Goal: Check status: Check status

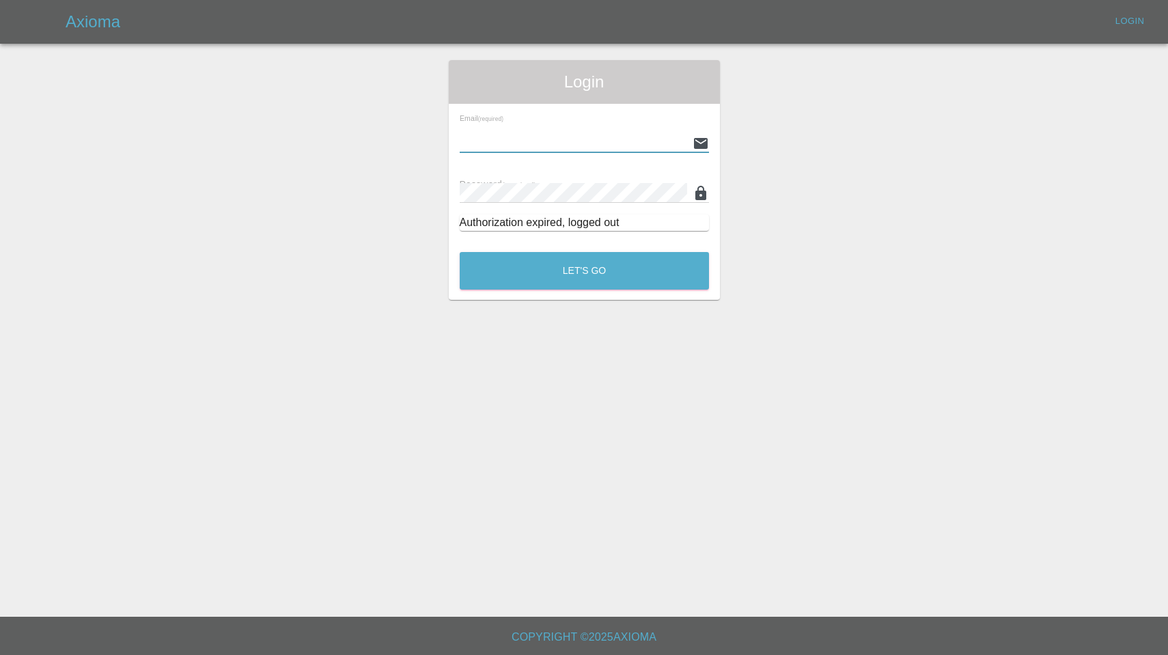
type input "[EMAIL_ADDRESS][DOMAIN_NAME]"
click at [584, 271] on button "Let's Go" at bounding box center [584, 271] width 249 height 38
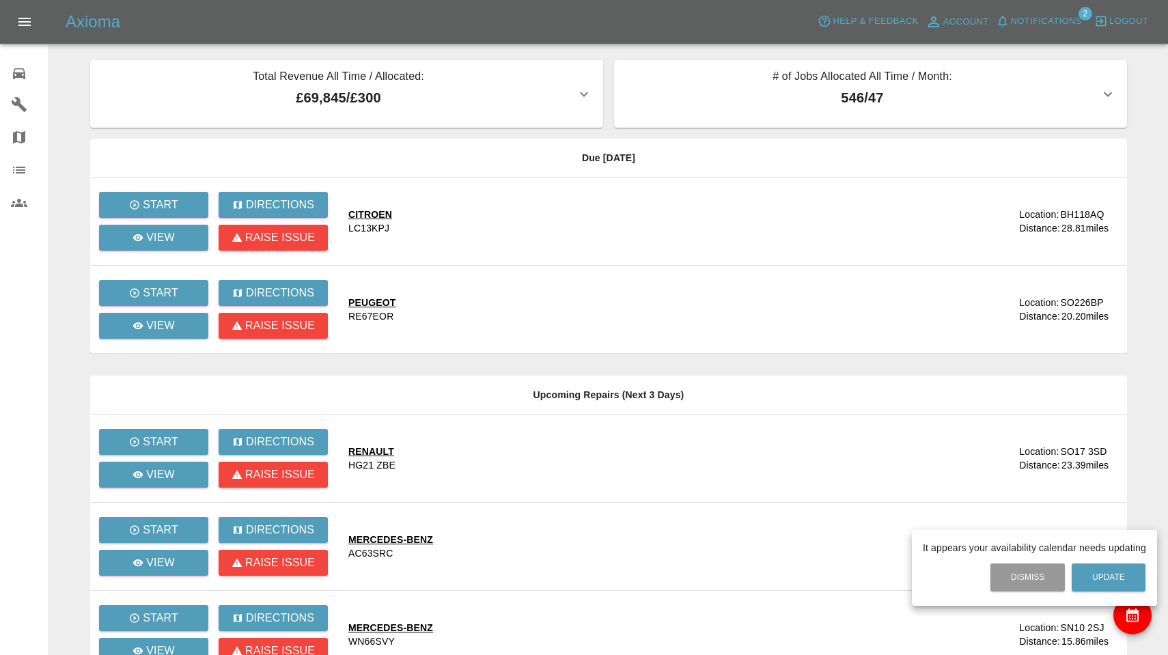
click at [1031, 16] on div at bounding box center [584, 327] width 1168 height 655
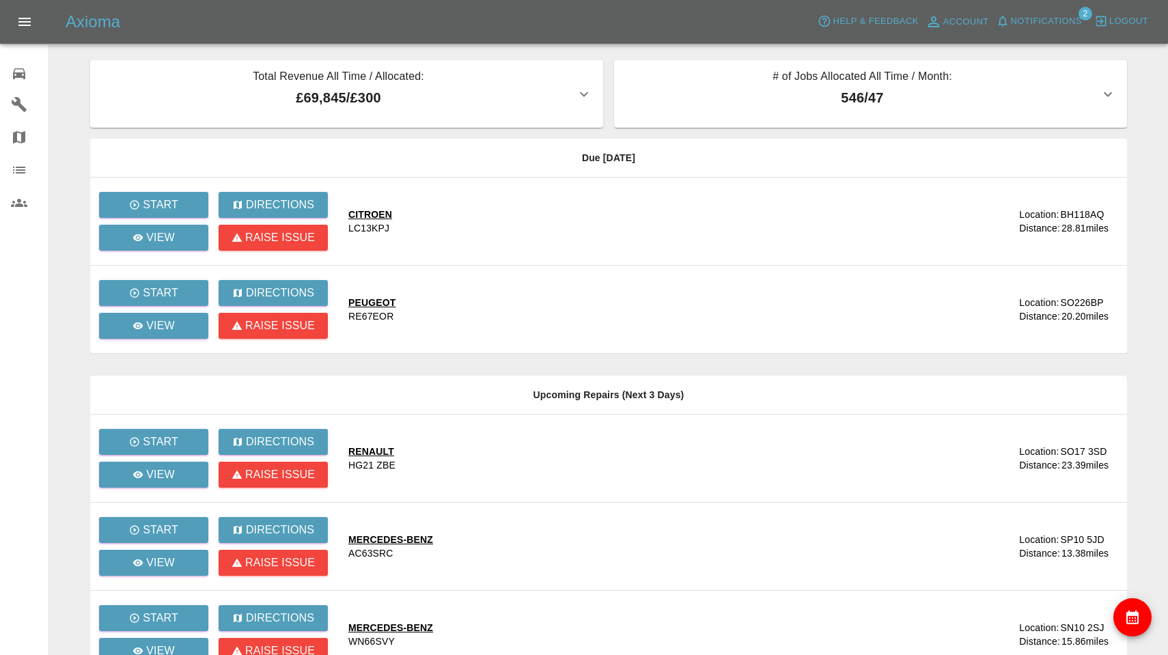
click at [1042, 23] on span "Notifications" at bounding box center [1046, 22] width 71 height 16
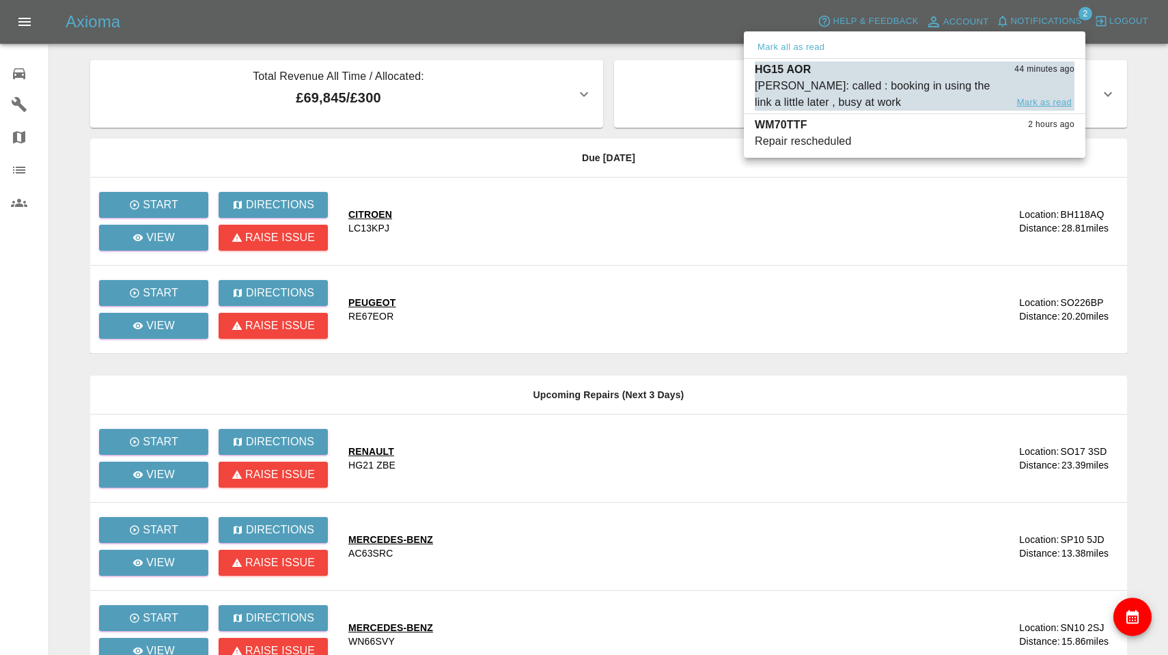
click at [1057, 104] on button "Mark as read" at bounding box center [1044, 103] width 60 height 16
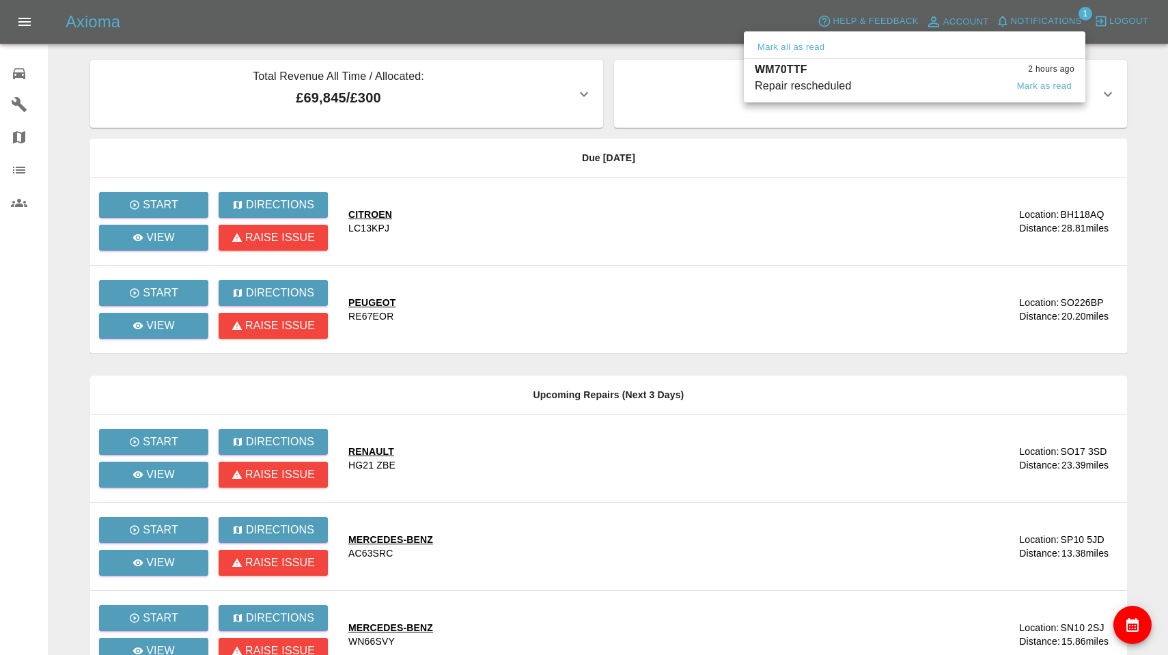
click at [927, 68] on div "WM70TTF 2 hours ago" at bounding box center [915, 69] width 320 height 16
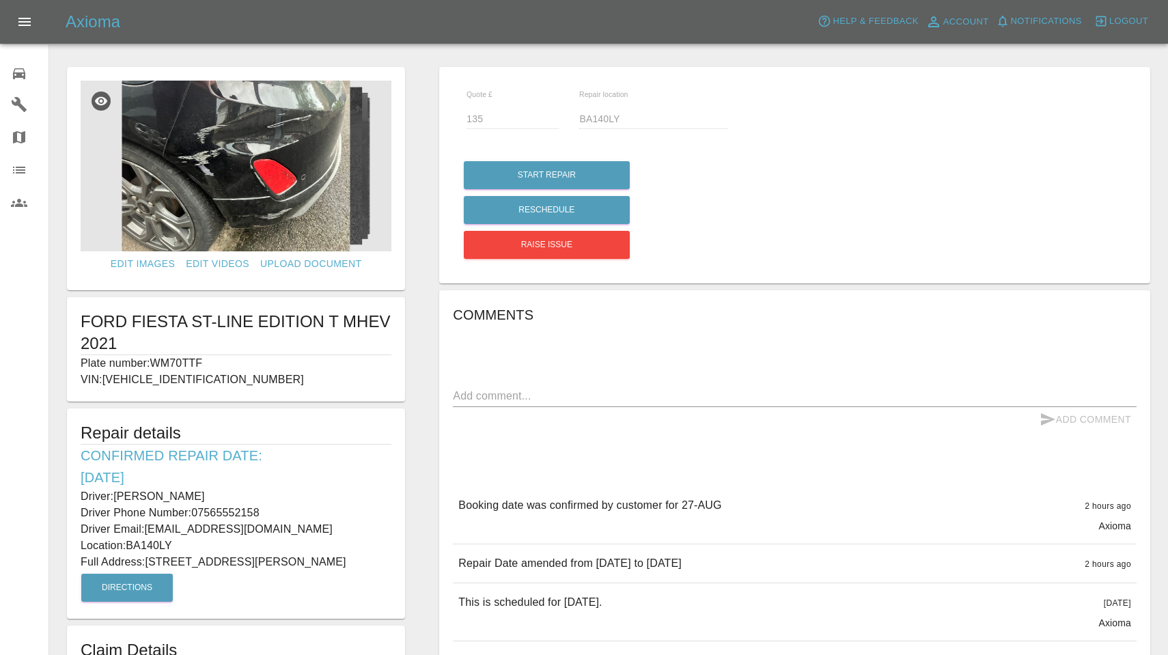
click at [1047, 16] on span "Notifications" at bounding box center [1046, 22] width 71 height 16
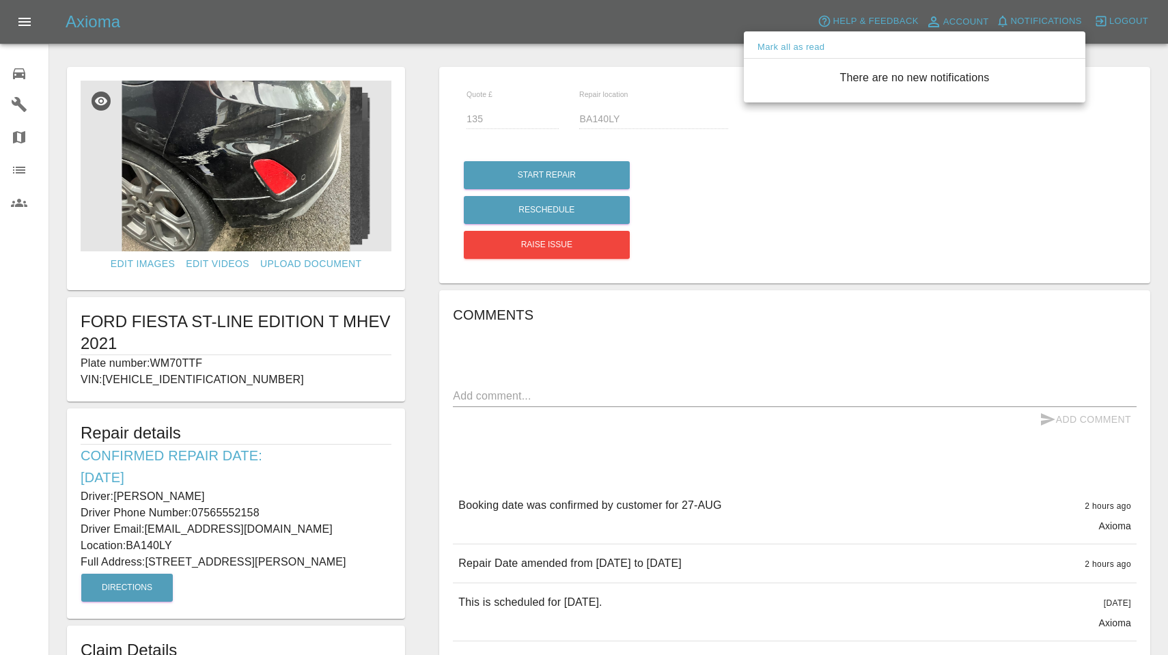
click at [1047, 16] on div at bounding box center [584, 327] width 1168 height 655
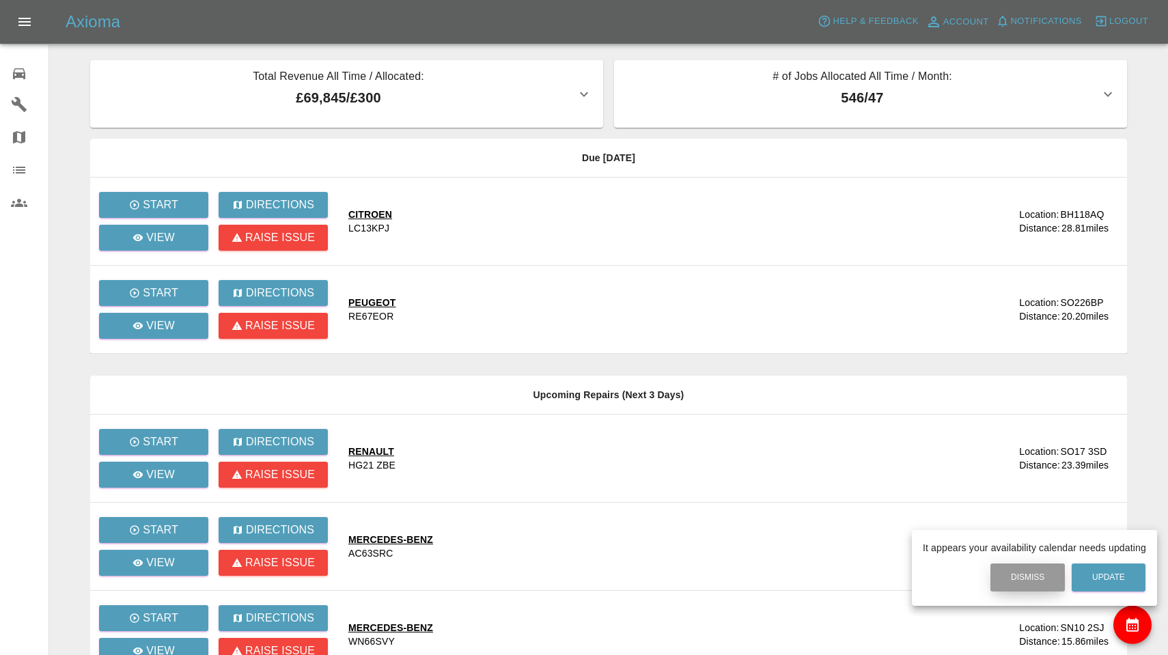
click at [1038, 581] on button "Dismiss" at bounding box center [1027, 578] width 74 height 28
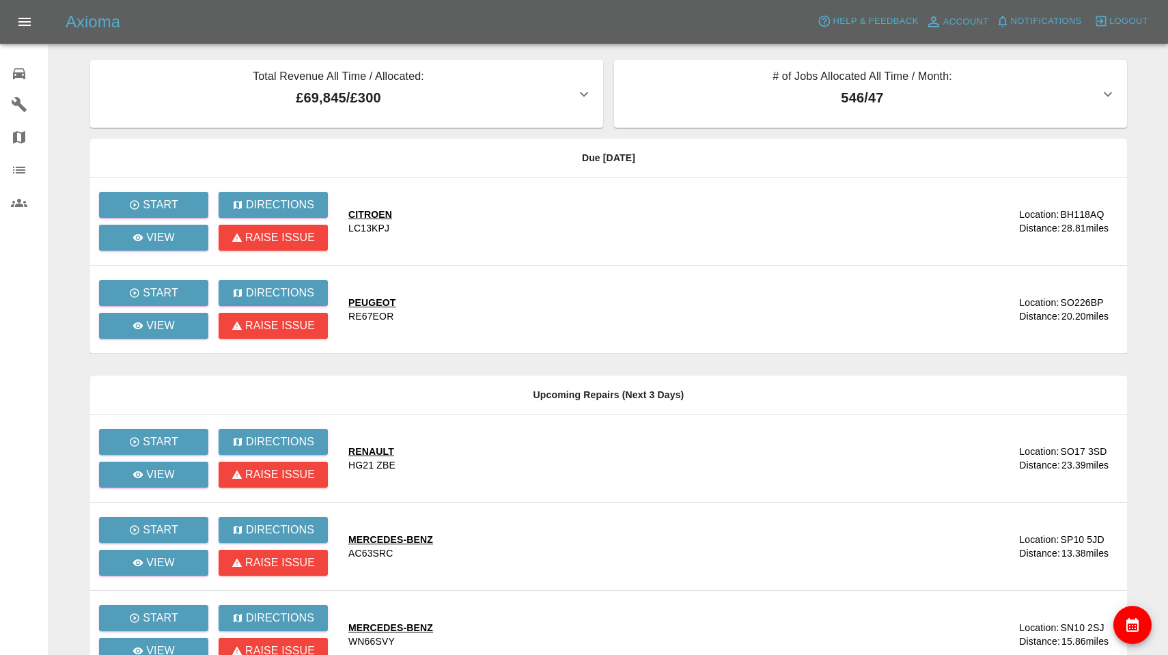
click at [1057, 21] on span "Notifications" at bounding box center [1046, 22] width 71 height 16
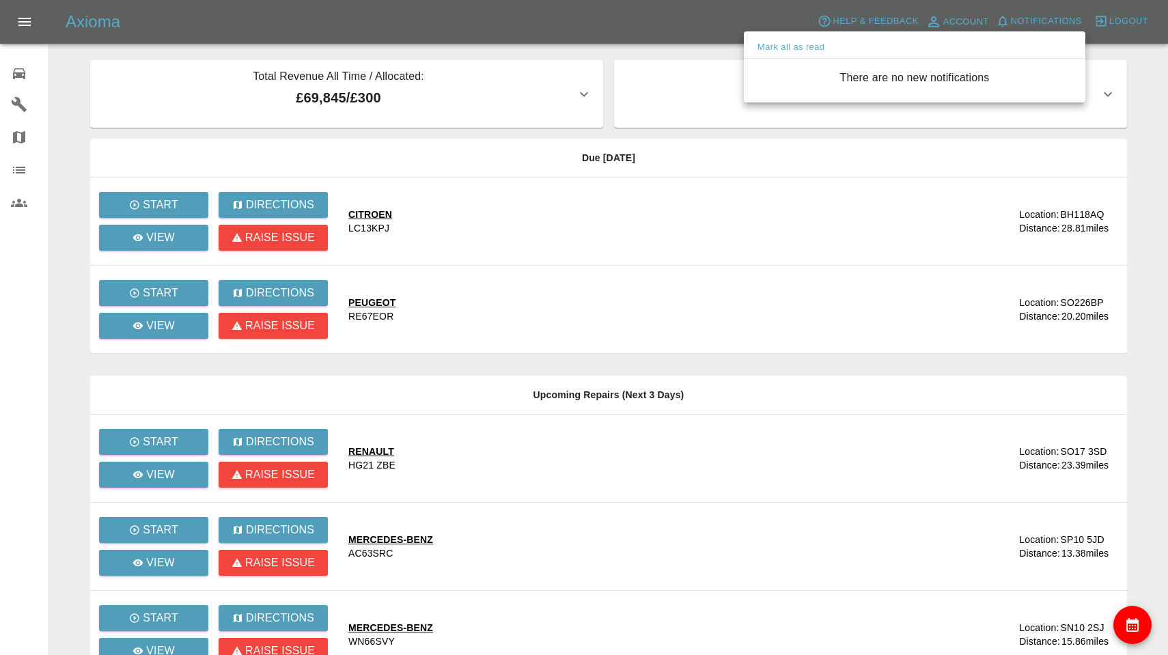
click at [1057, 21] on div at bounding box center [584, 327] width 1168 height 655
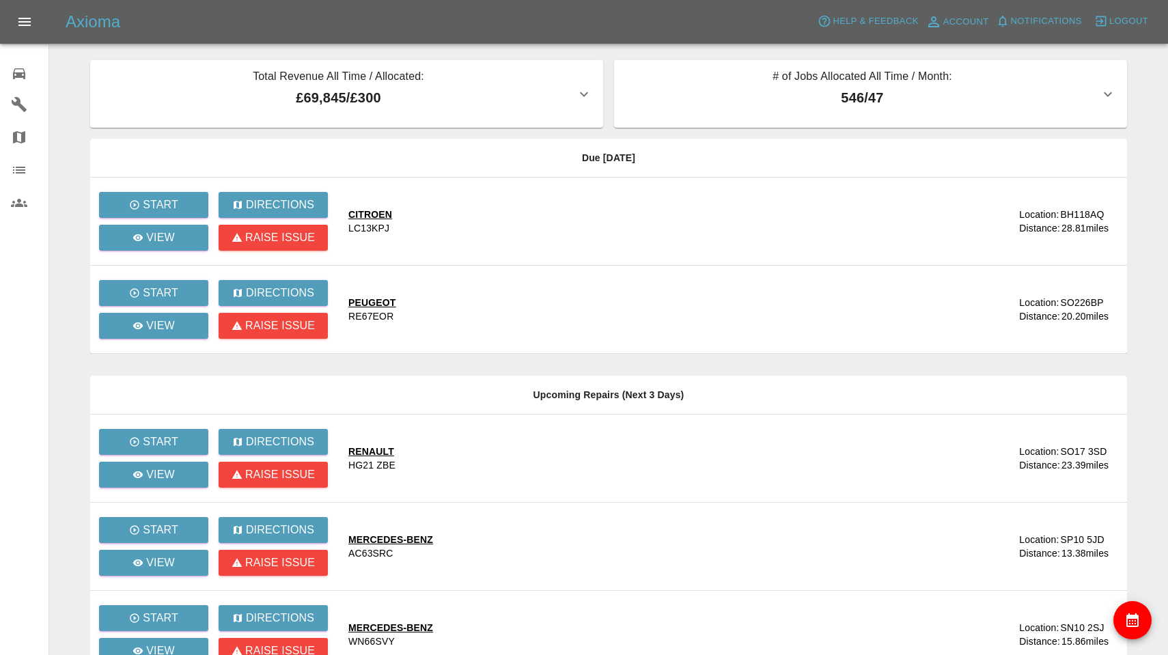
click at [16, 80] on icon at bounding box center [19, 74] width 16 height 16
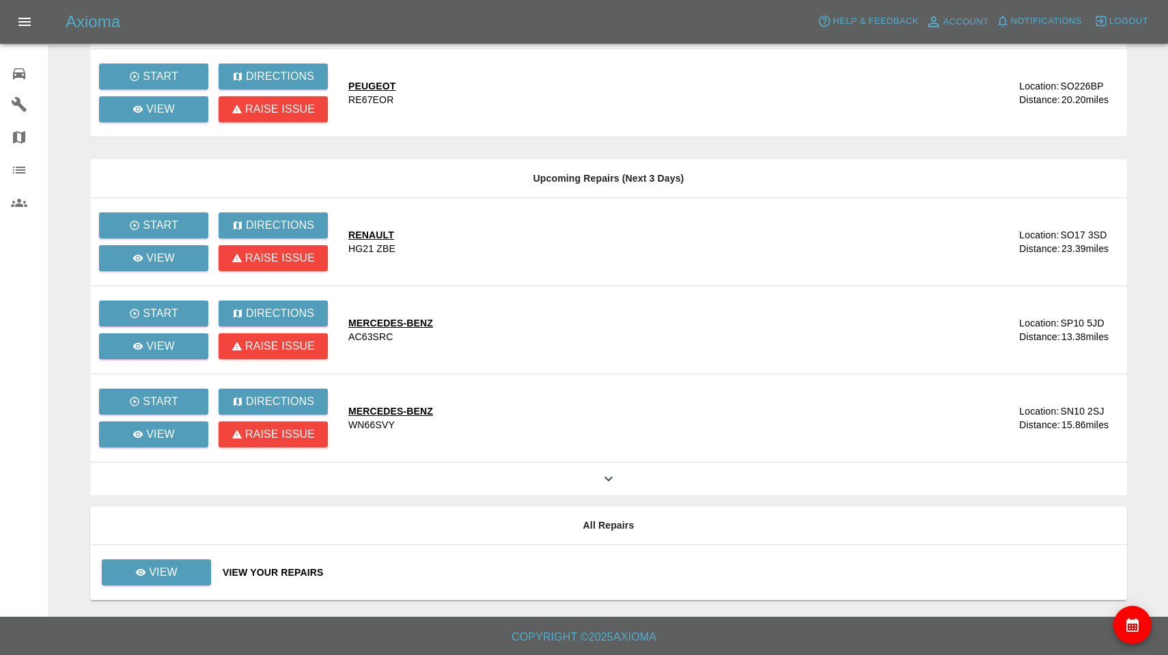
scroll to position [217, 0]
click at [167, 566] on p "View" at bounding box center [163, 572] width 29 height 16
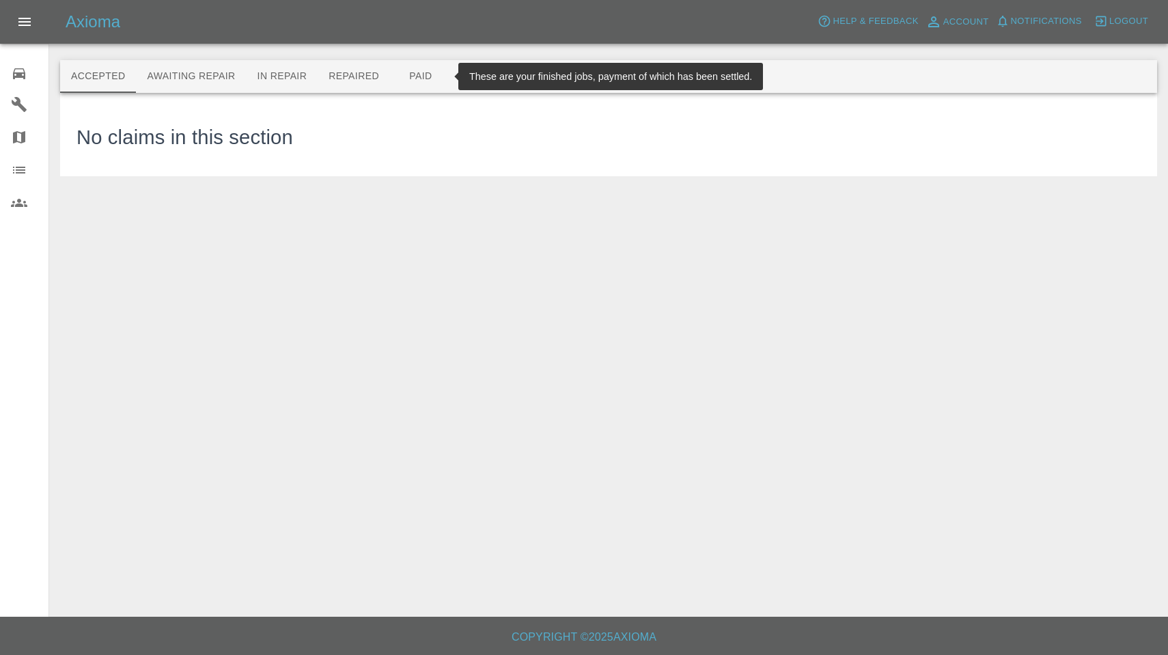
click at [435, 82] on button "Paid" at bounding box center [420, 76] width 61 height 33
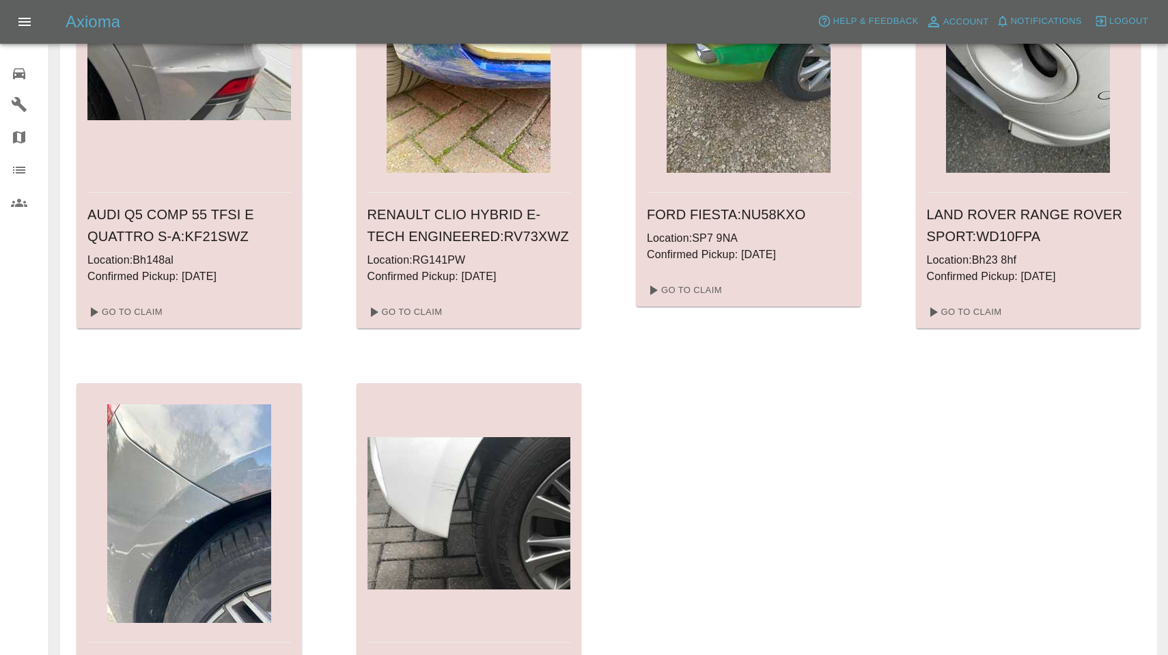
scroll to position [1952, 0]
